Goal: Transaction & Acquisition: Purchase product/service

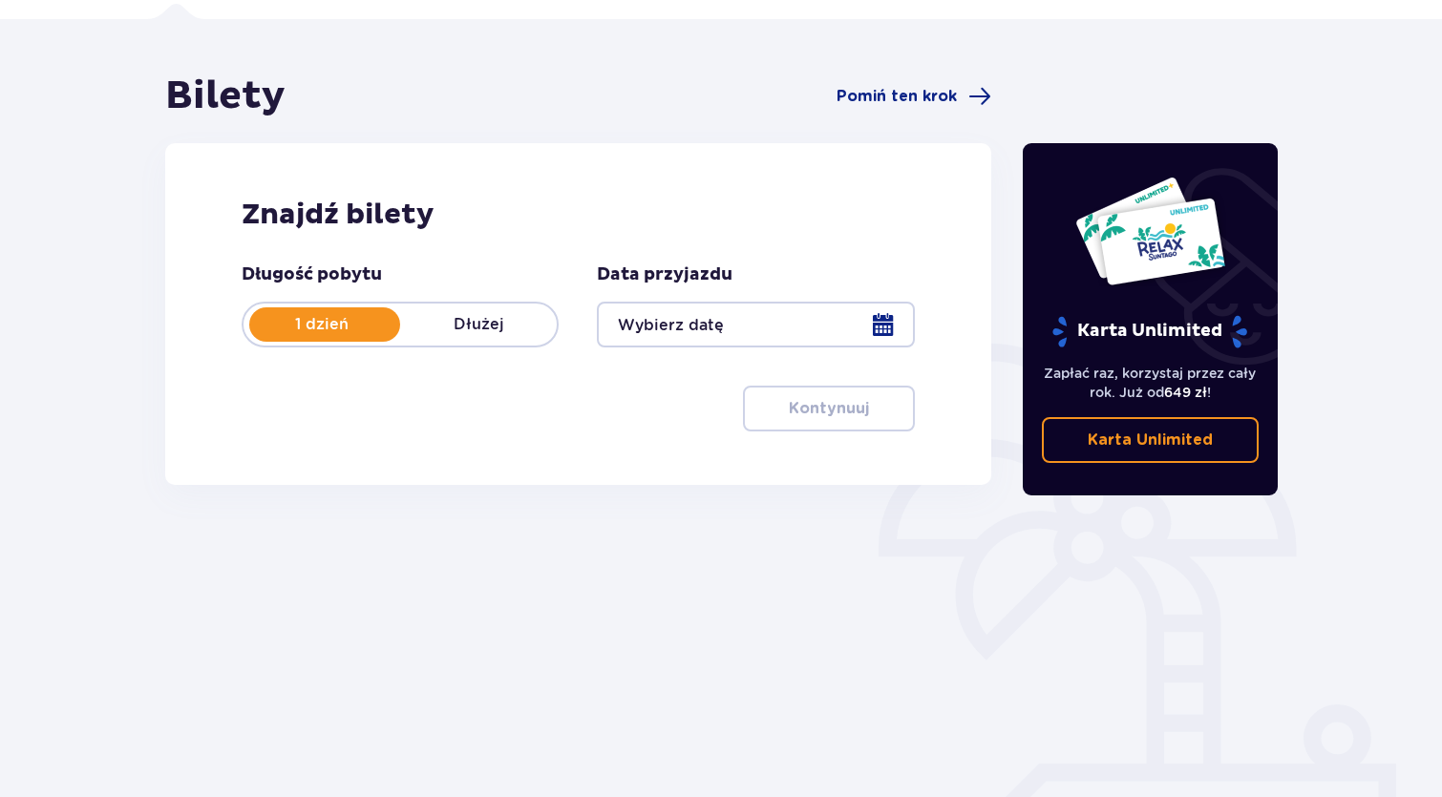
scroll to position [137, 0]
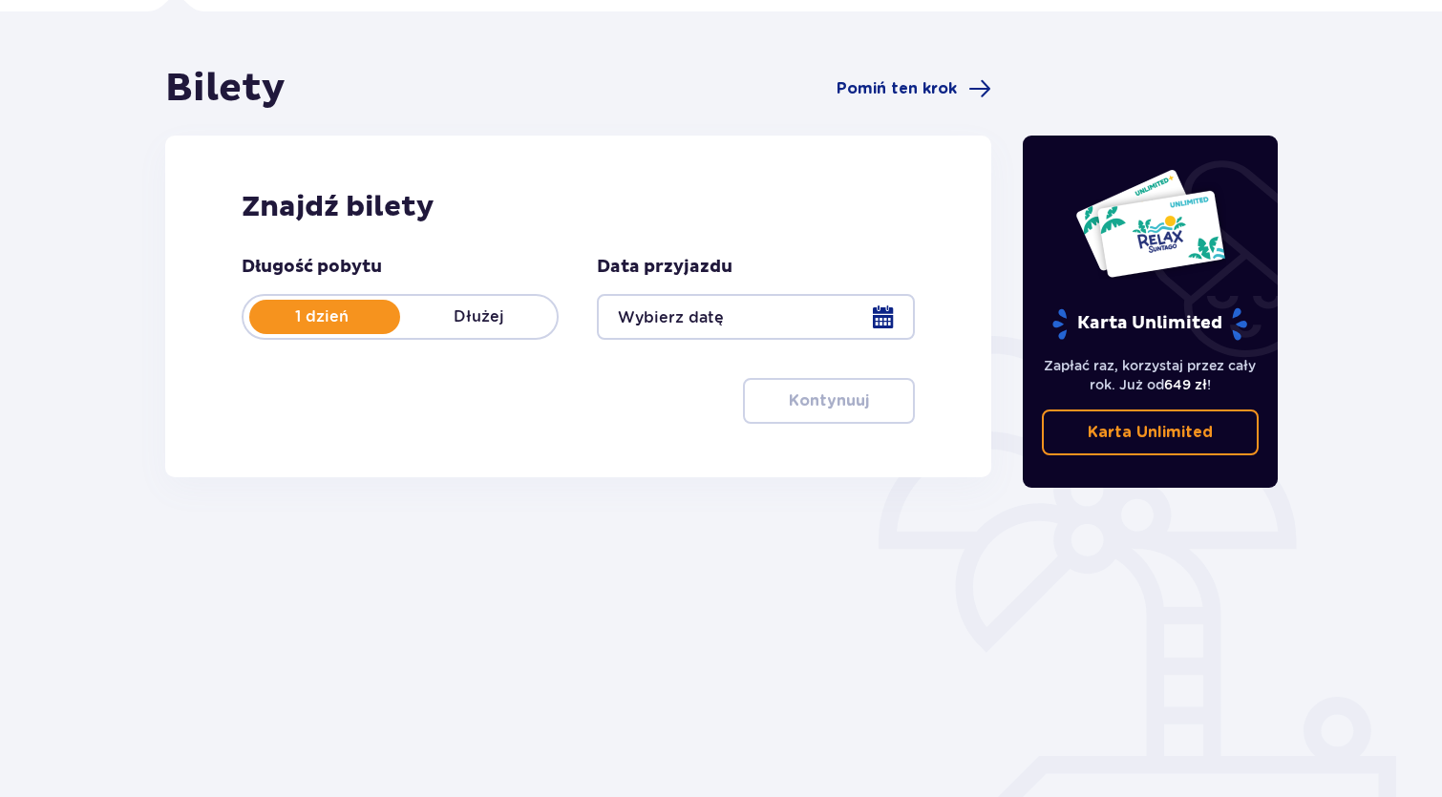
click at [734, 313] on div at bounding box center [755, 317] width 317 height 46
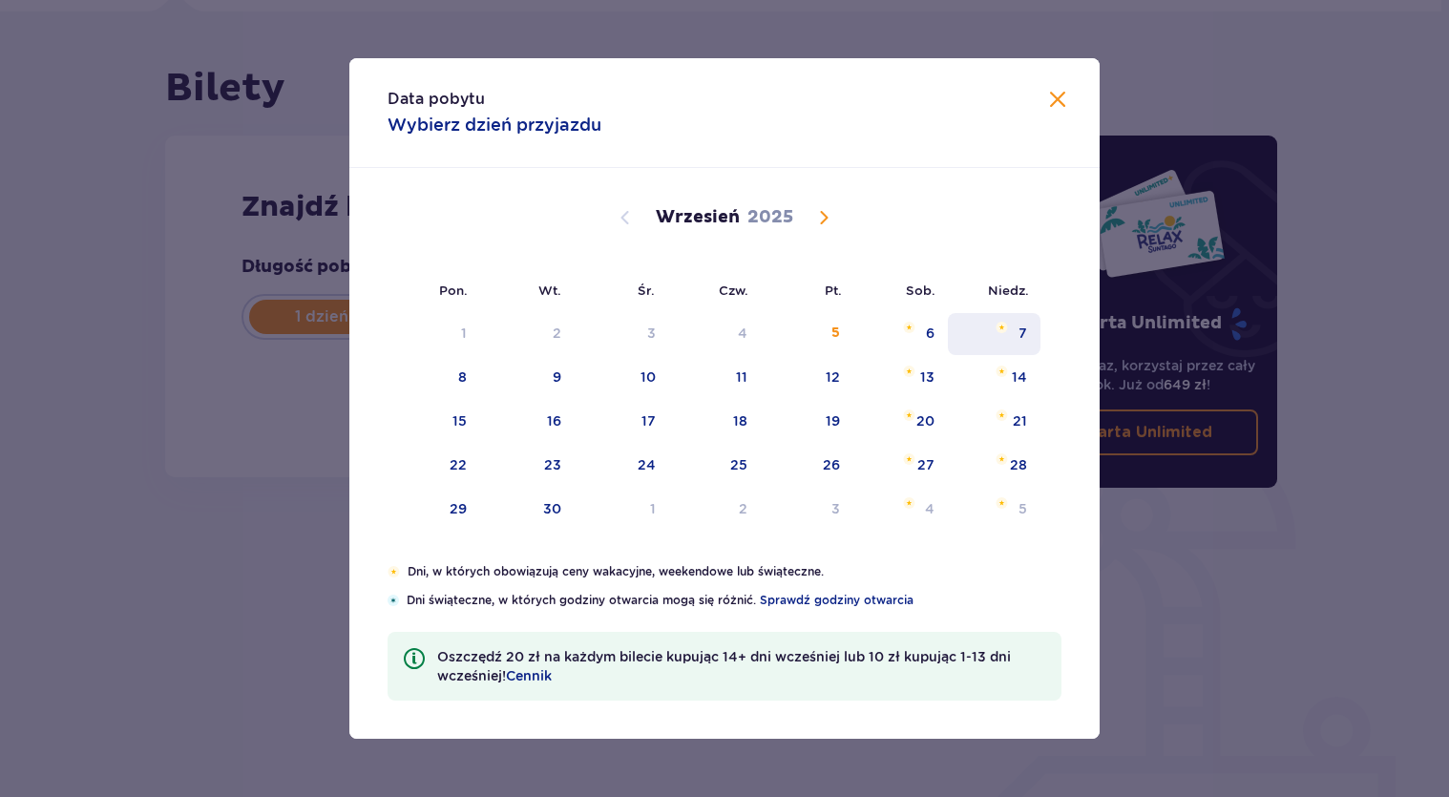
click at [985, 326] on div "7" at bounding box center [994, 334] width 93 height 42
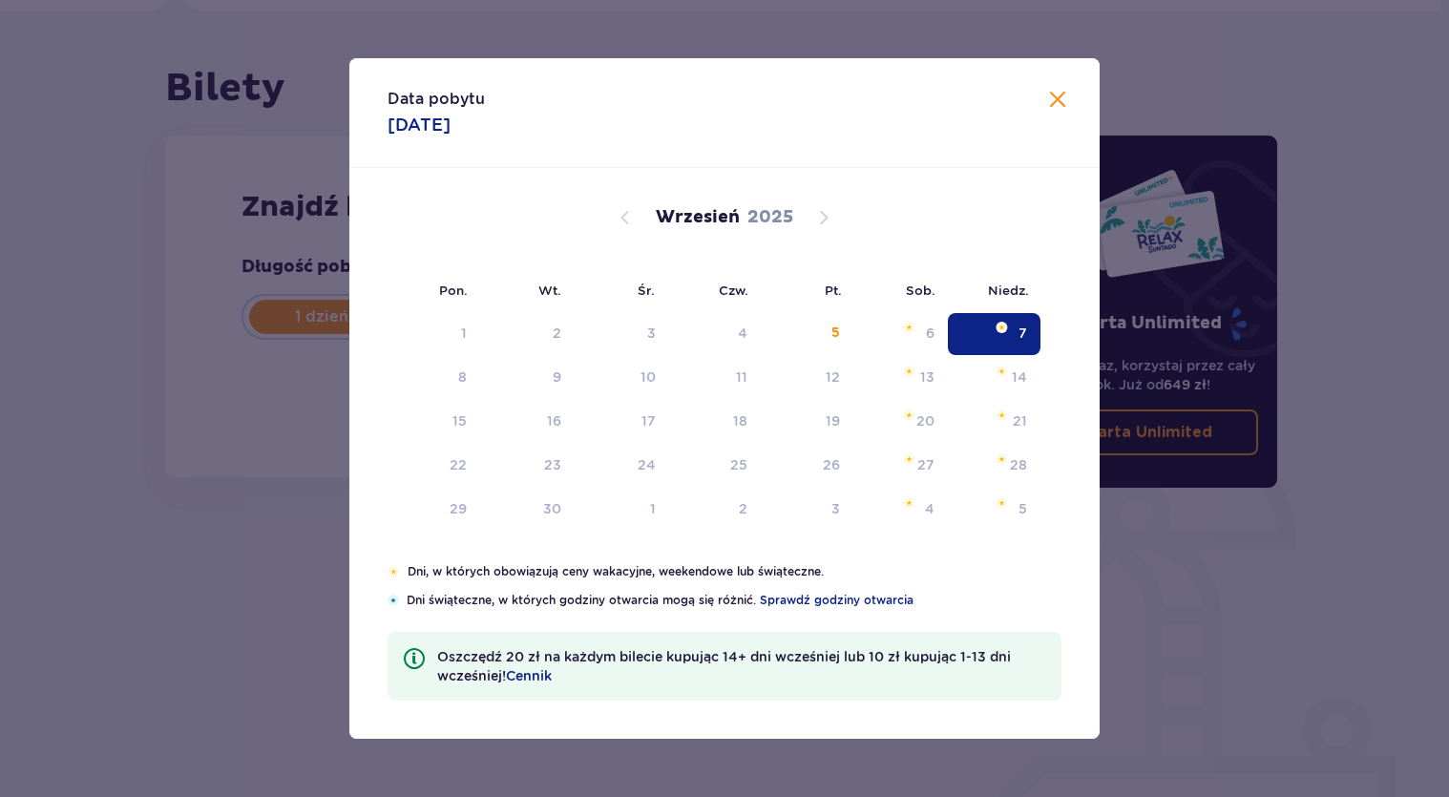
type input "07.09.25"
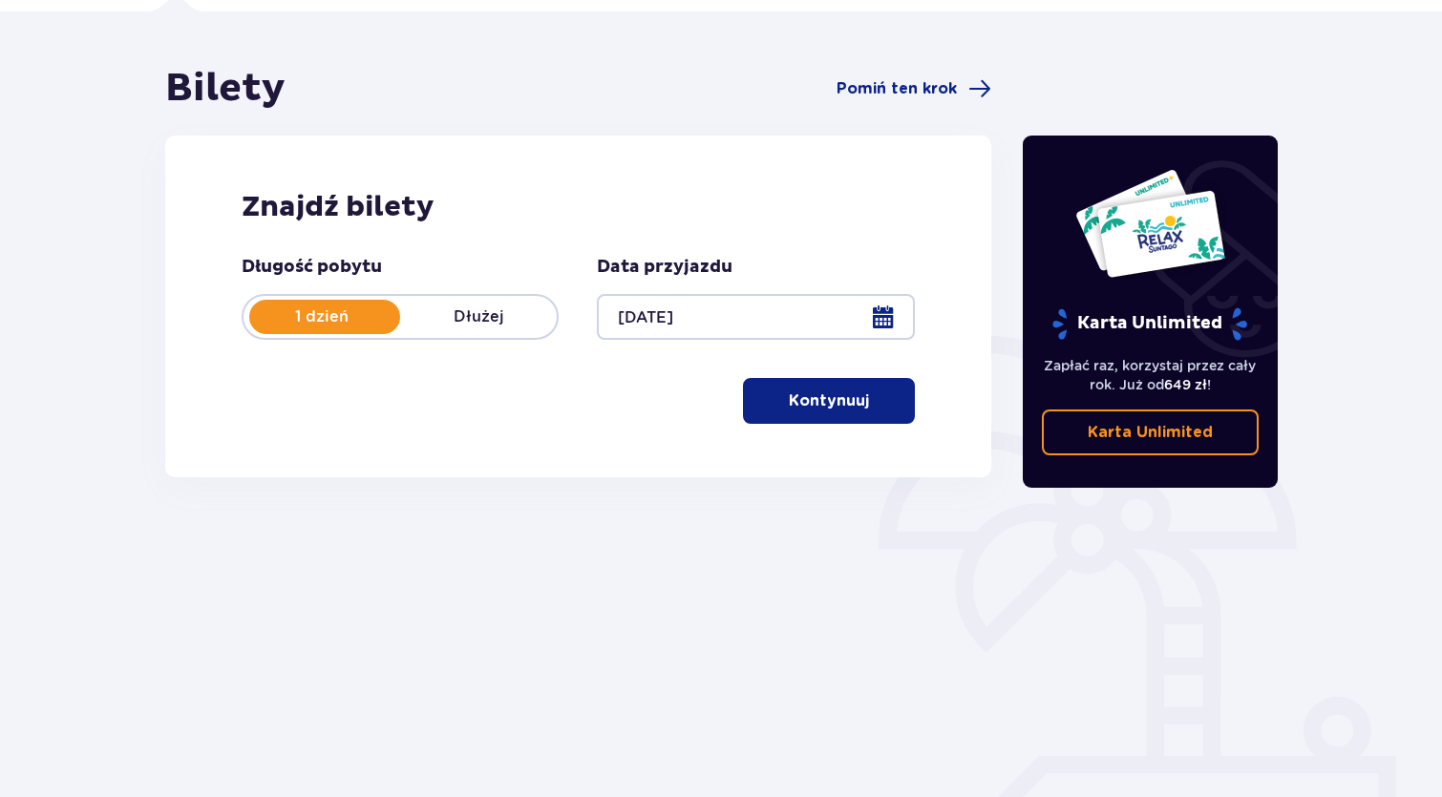
click at [862, 407] on span "button" at bounding box center [872, 401] width 23 height 23
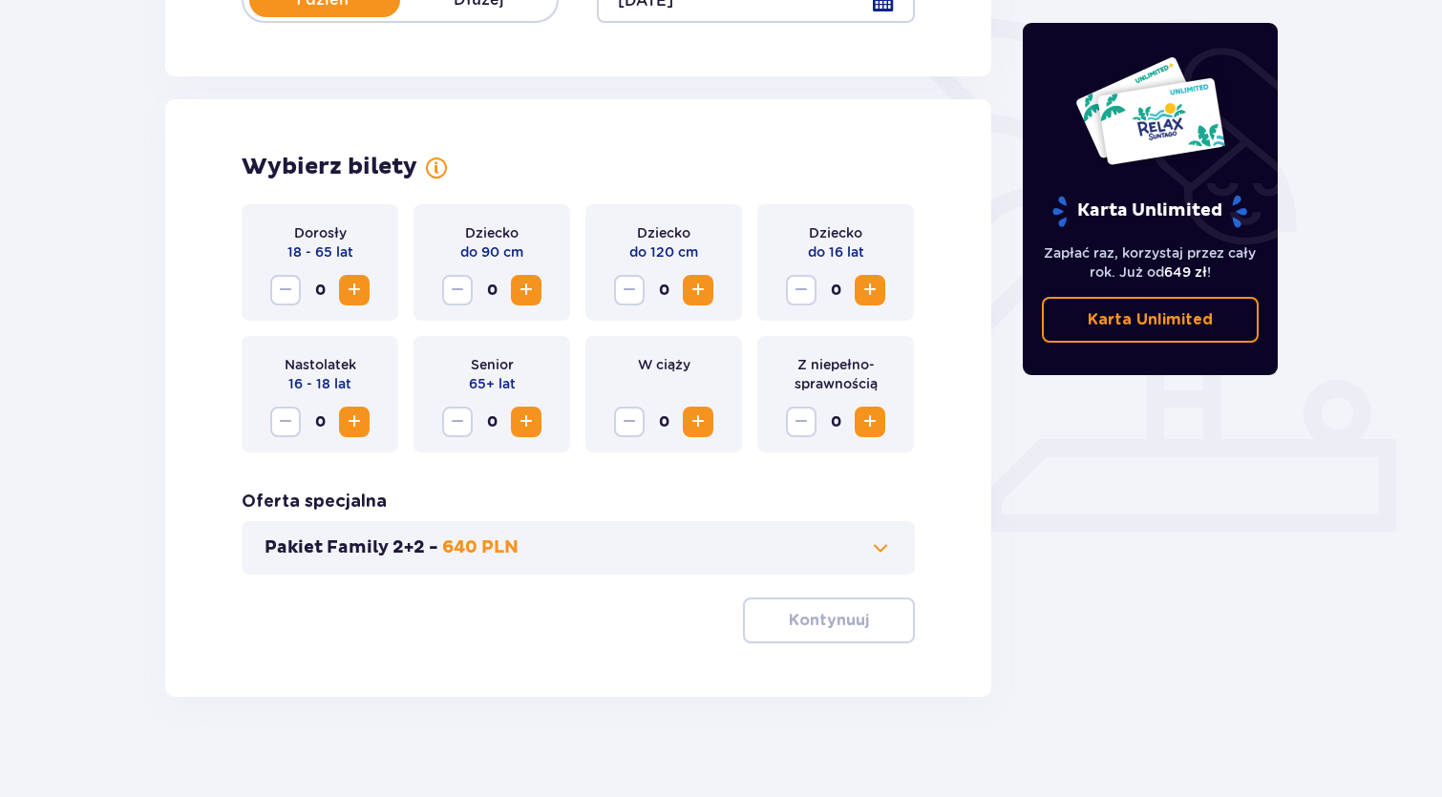
scroll to position [443, 0]
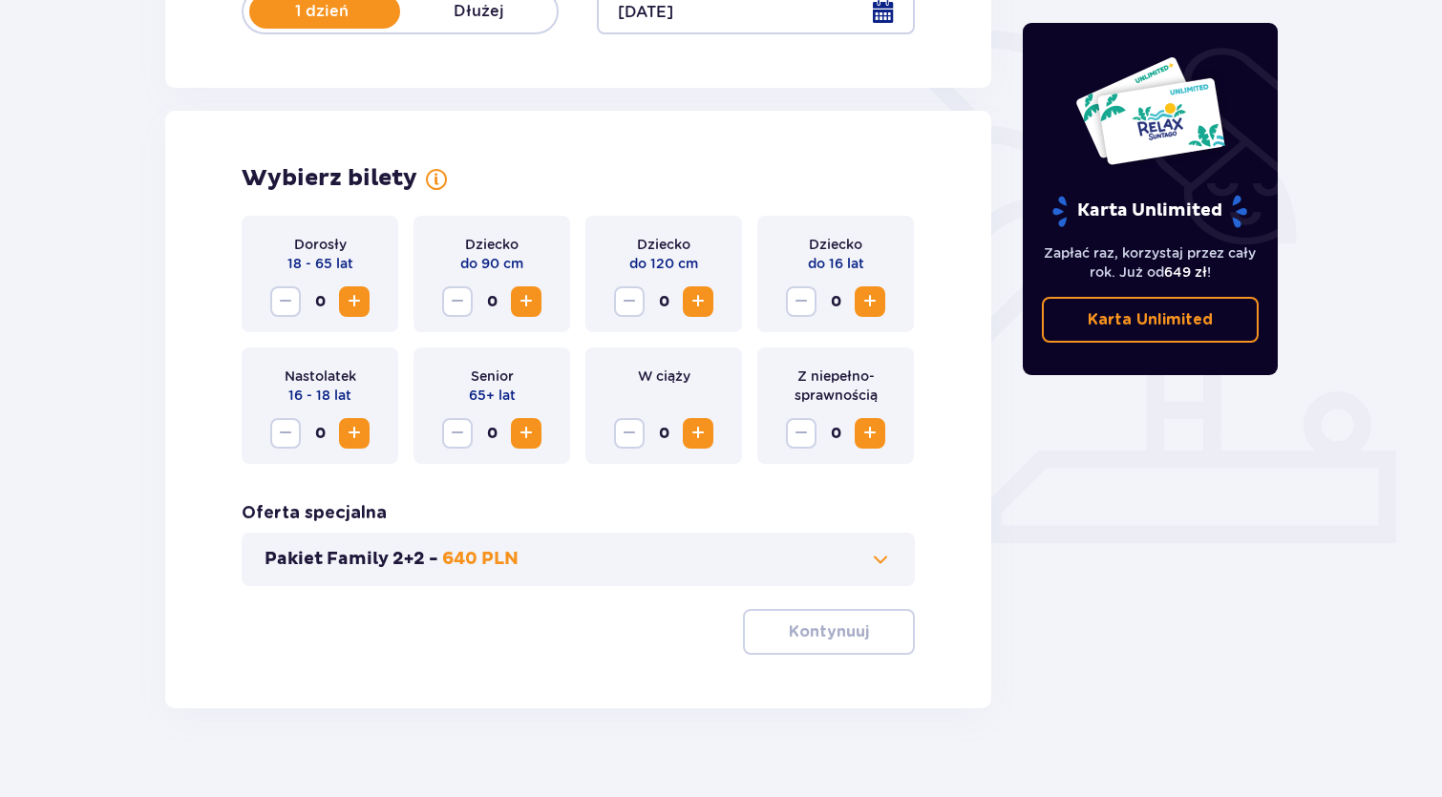
click at [361, 307] on span "Increase" at bounding box center [354, 301] width 23 height 23
click at [292, 305] on span "Decrease" at bounding box center [285, 301] width 23 height 23
click at [360, 305] on span "Increase" at bounding box center [354, 301] width 23 height 23
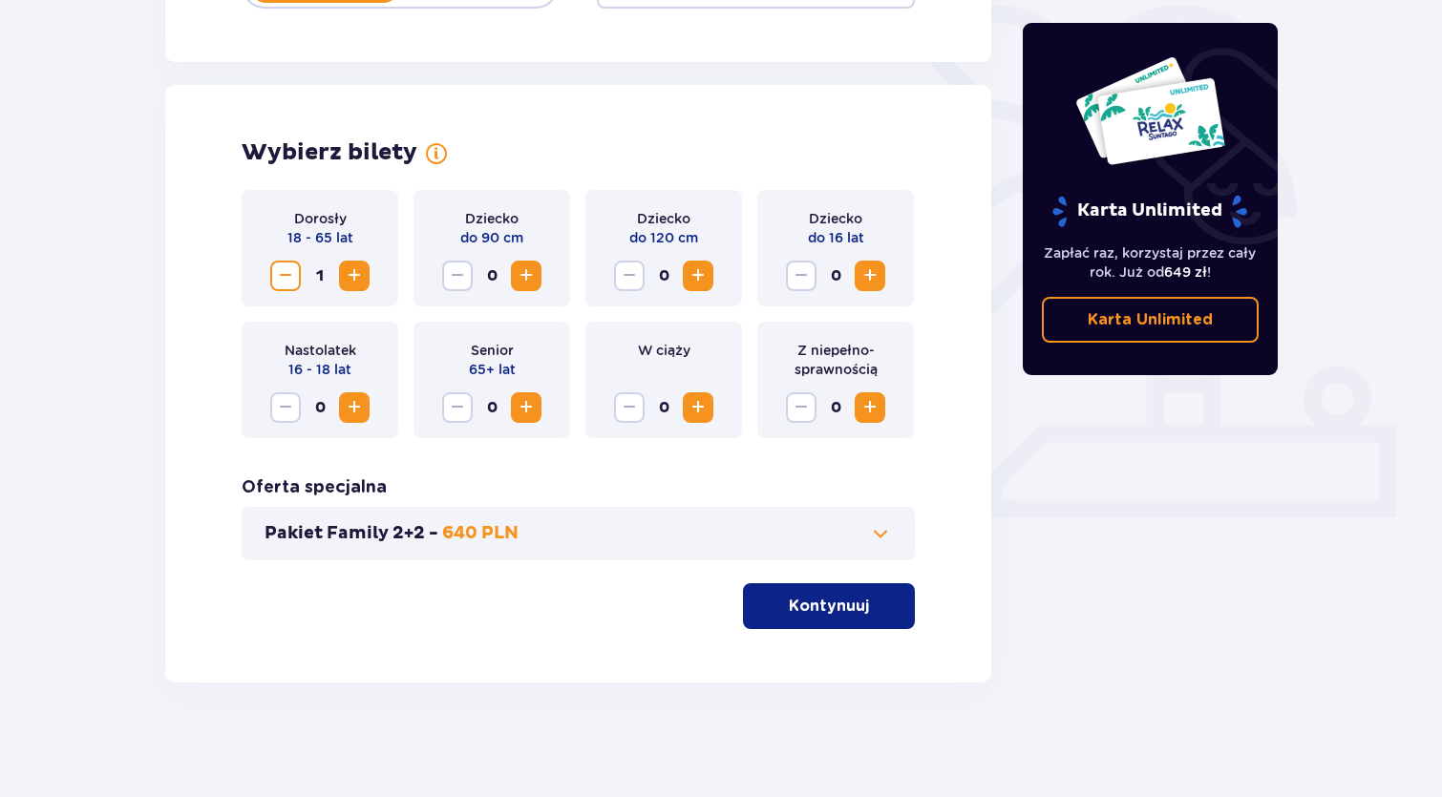
scroll to position [469, 0]
click at [795, 632] on div "Wybierz bilety Dorosły 18 - 65 lat 1 Dziecko do 90 cm 0 Dziecko do 120 cm 0 Dzi…" at bounding box center [578, 384] width 826 height 598
click at [800, 611] on p "Kontynuuj" at bounding box center [829, 606] width 80 height 21
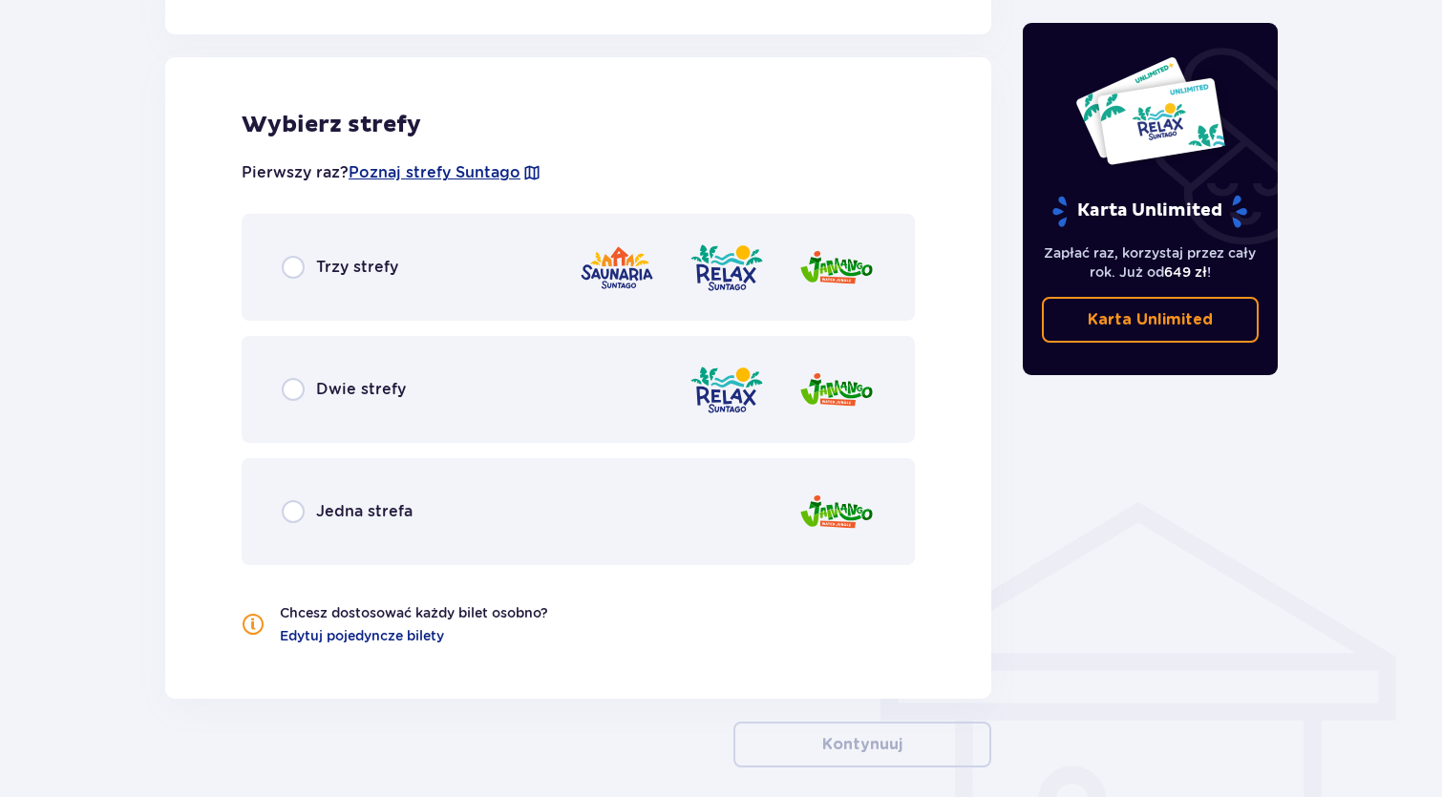
scroll to position [1060, 0]
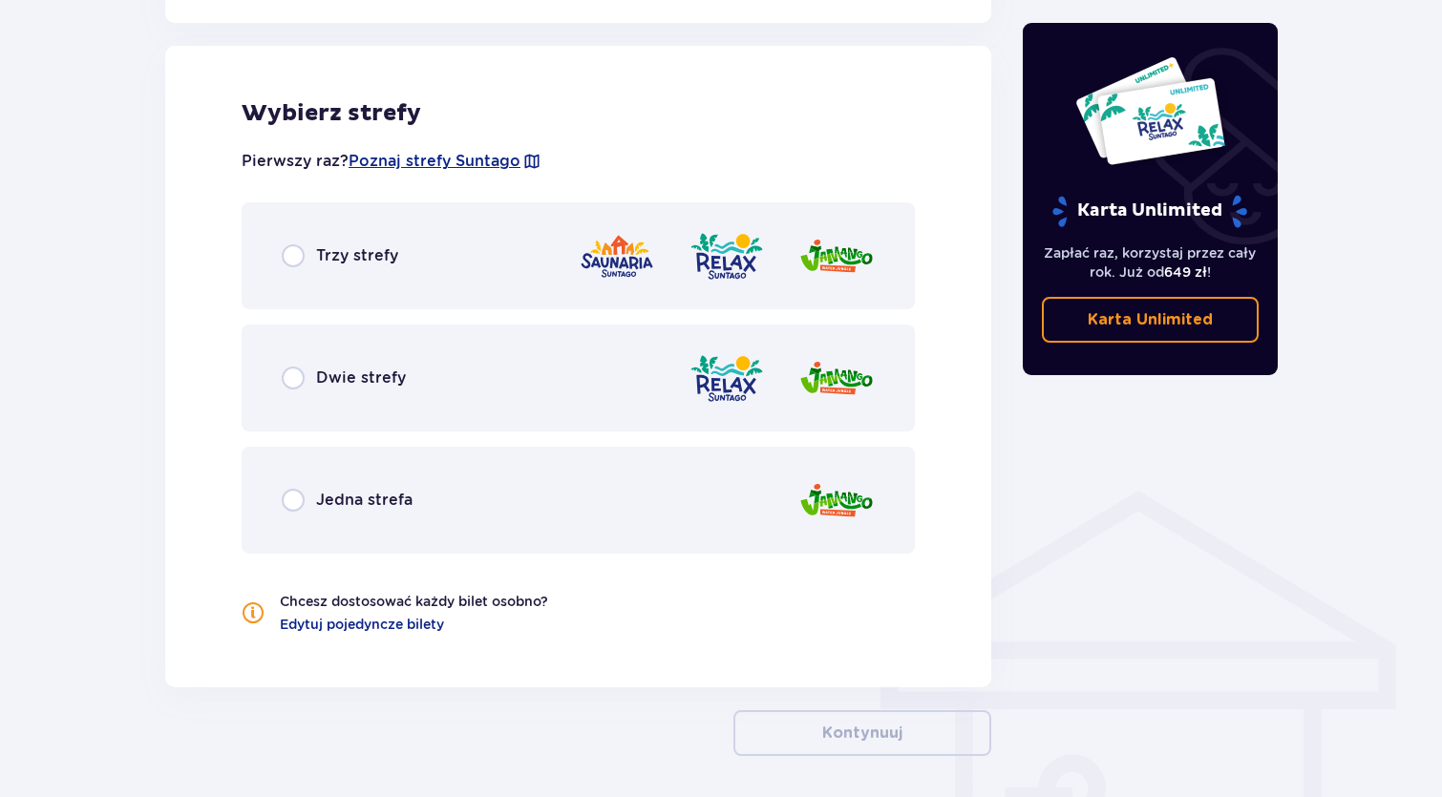
click at [341, 272] on div "Trzy strefy" at bounding box center [578, 255] width 673 height 107
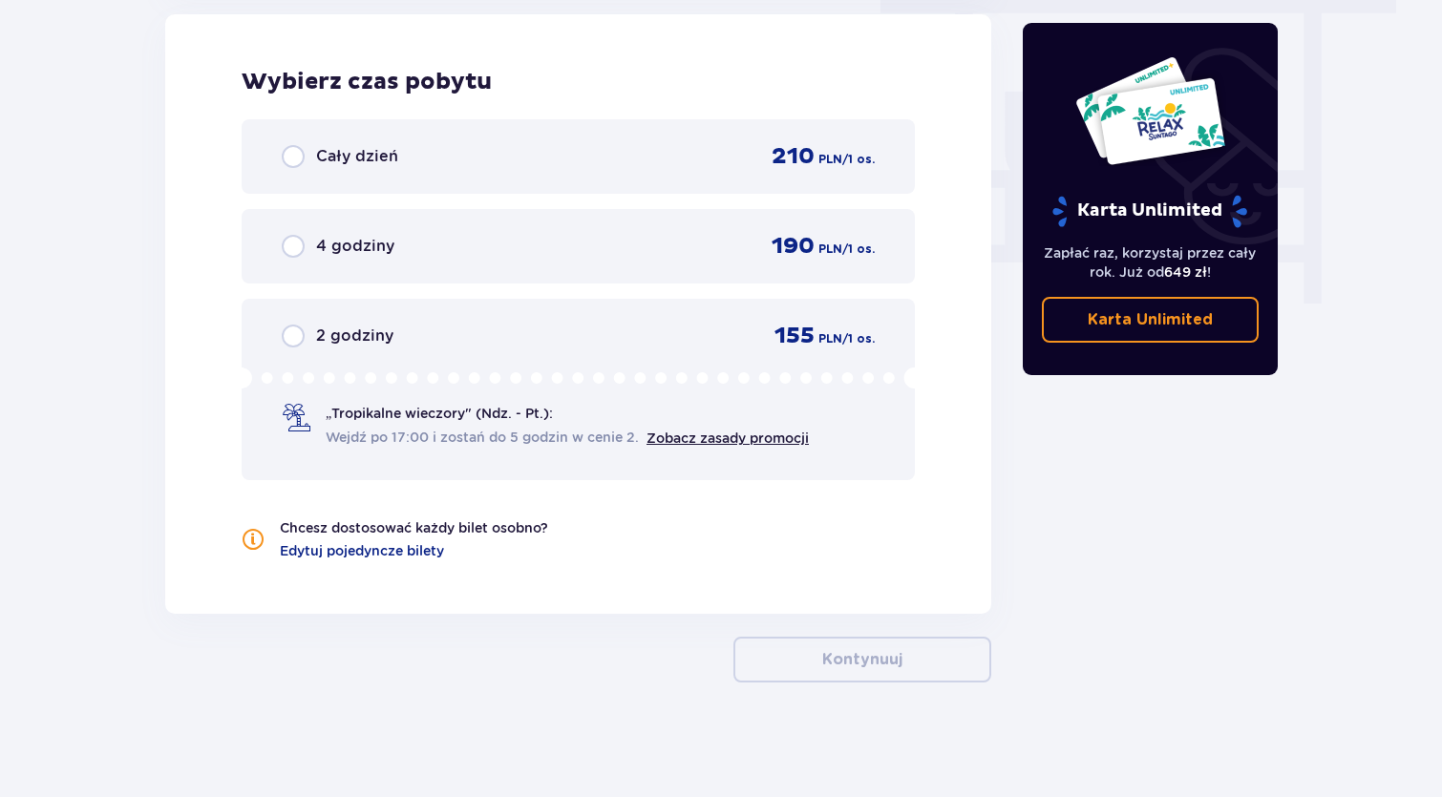
scroll to position [1756, 0]
click at [1110, 321] on p "Karta Unlimited" at bounding box center [1150, 319] width 125 height 21
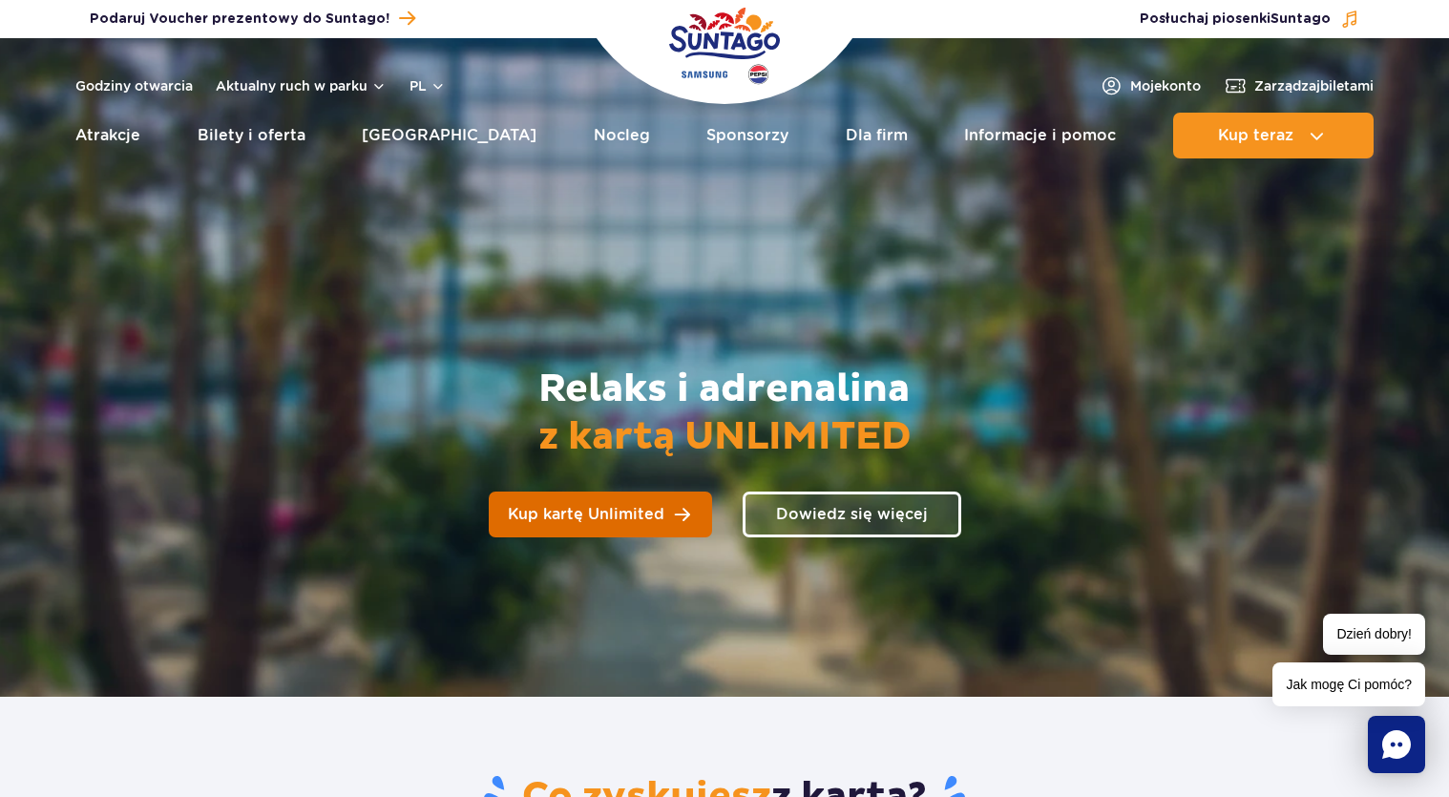
click at [701, 523] on link "Kup kartę Unlimited" at bounding box center [600, 515] width 223 height 46
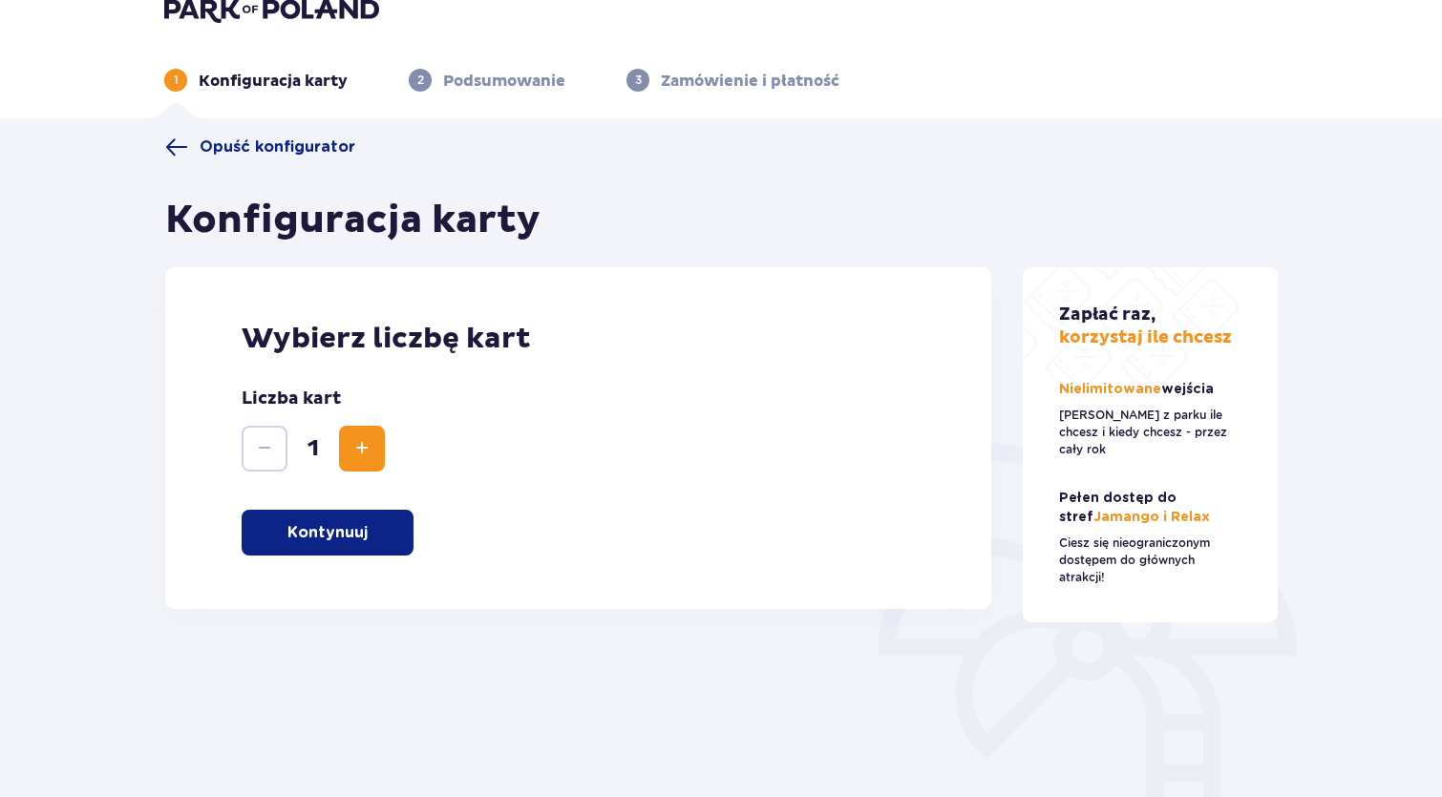
scroll to position [51, 0]
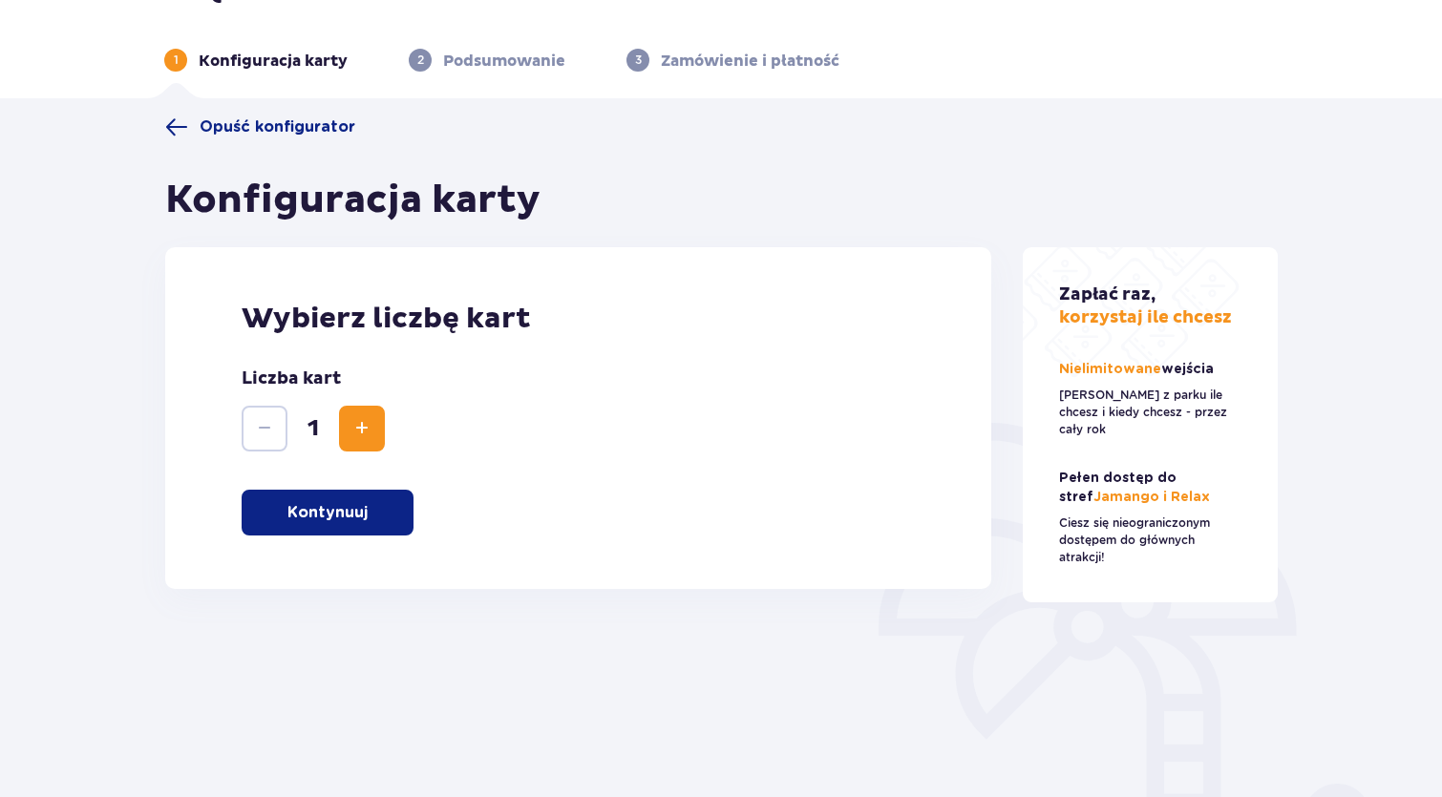
click at [368, 502] on button "Kontynuuj" at bounding box center [328, 513] width 172 height 46
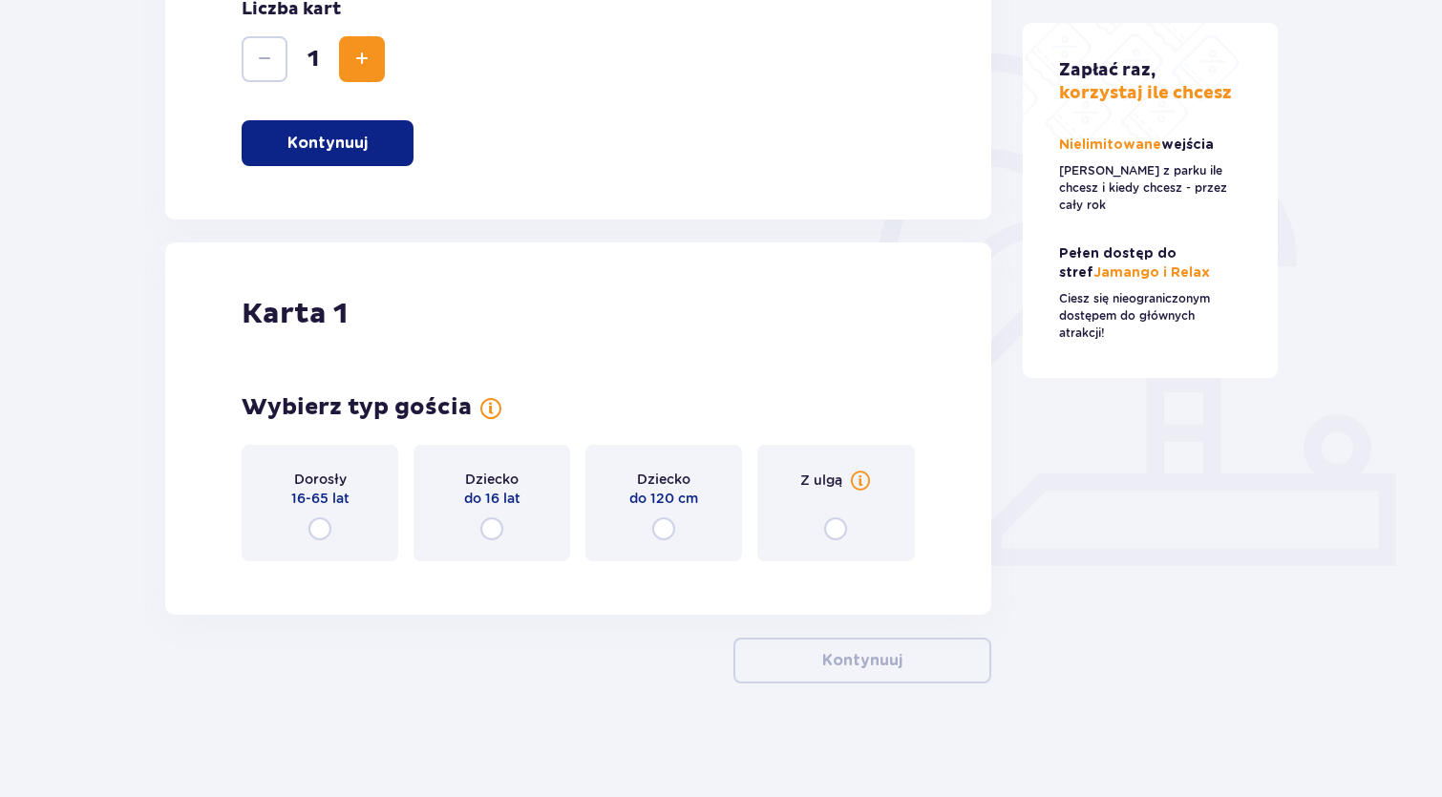
scroll to position [421, 0]
click at [363, 507] on div "Dorosły 16-65 lat" at bounding box center [320, 502] width 157 height 116
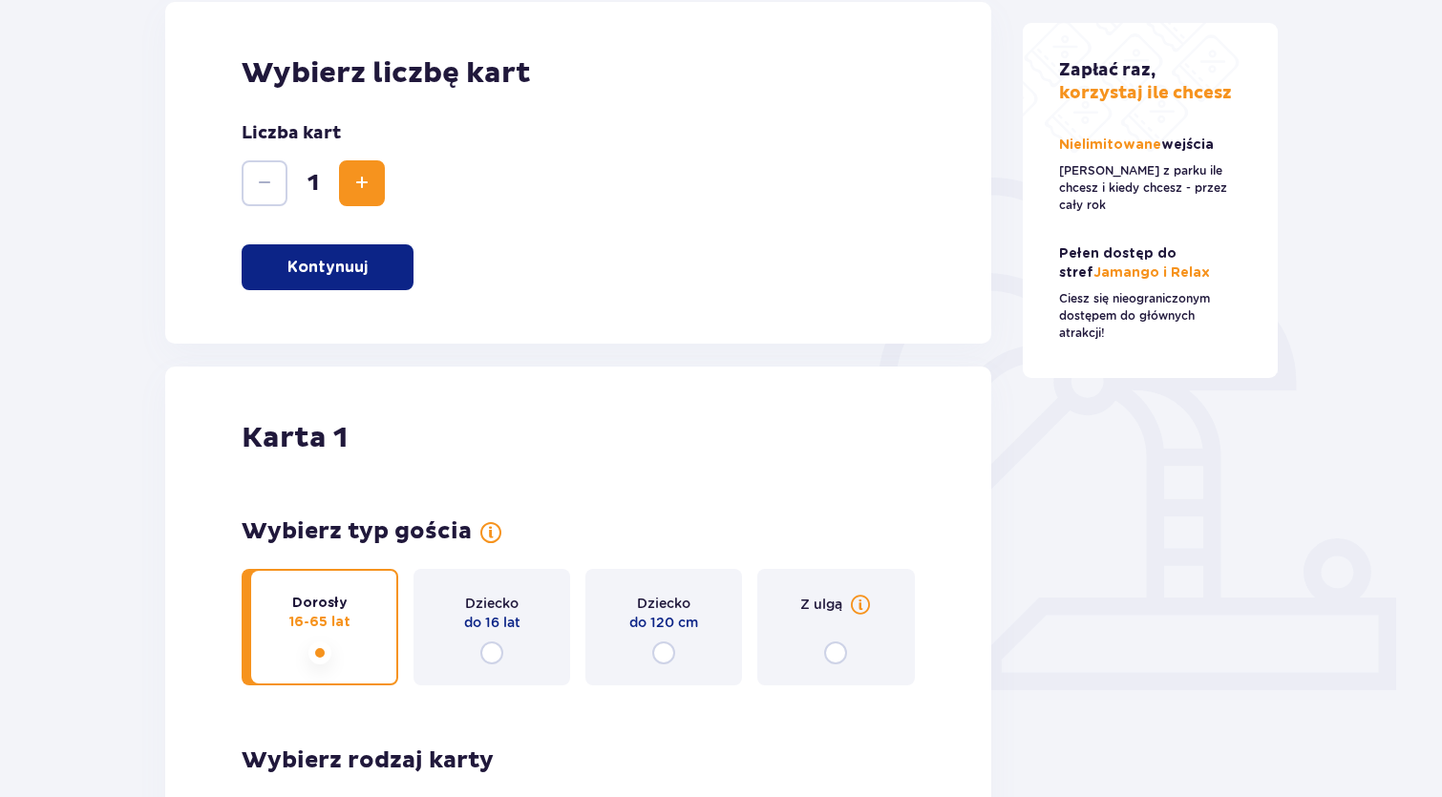
scroll to position [291, 0]
